Goal: Information Seeking & Learning: Find specific fact

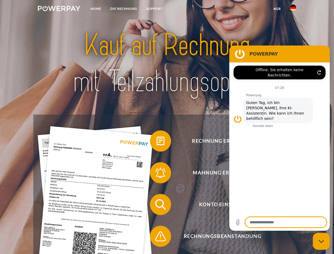
click at [59, 9] on img at bounding box center [59, 8] width 43 height 5
click at [293, 9] on img at bounding box center [293, 8] width 6 height 6
click at [277, 9] on link "agb" at bounding box center [277, 9] width 16 height 10
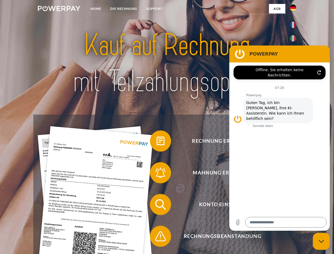
click at [157, 142] on span at bounding box center [153, 141] width 26 height 26
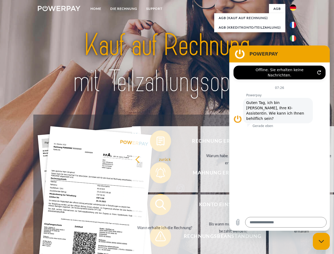
click at [157, 174] on div "Rechnung erhalten? Mahnung erhalten? Konto einsehen" at bounding box center [166, 221] width 267 height 212
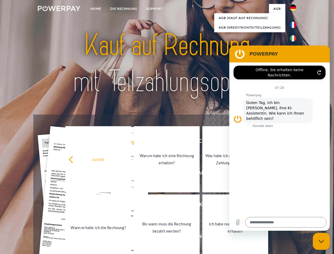
click at [157, 206] on link "Bis wann muss die Rechnung bezahlt werden?" at bounding box center [167, 228] width 66 height 66
click at [157, 237] on span at bounding box center [153, 236] width 26 height 26
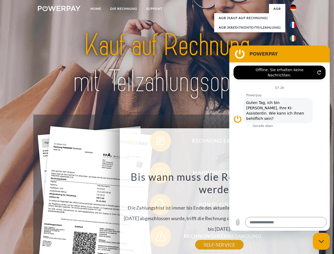
click at [322, 241] on icon "Messaging-Fenster schließen" at bounding box center [322, 241] width 6 height 3
type textarea "*"
